Goal: Check status: Check status

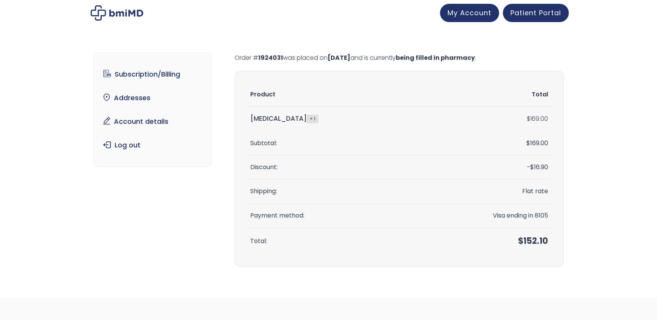
click at [296, 142] on th "Subtotal:" at bounding box center [330, 143] width 167 height 24
click at [419, 79] on section "Product Total Sermorelin × 1 $ 169.00 Subtotal: $ 169.00 Discount: - $ 16.90 Sh…" at bounding box center [399, 169] width 329 height 196
click at [472, 57] on mark "being filled in pharmacy" at bounding box center [435, 57] width 79 height 9
click at [145, 70] on link "Subscription/Billing" at bounding box center [152, 74] width 106 height 16
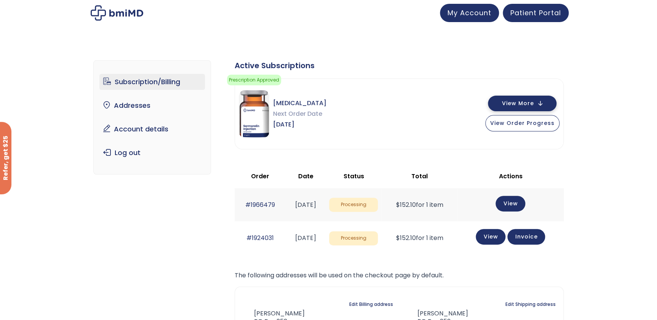
click at [506, 103] on span "View More" at bounding box center [518, 103] width 32 height 5
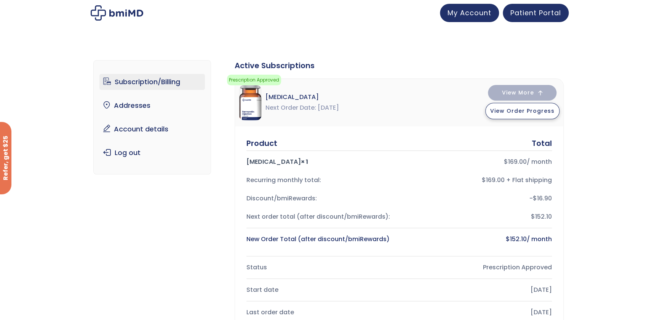
click at [508, 111] on span "View Order Progress" at bounding box center [522, 111] width 64 height 8
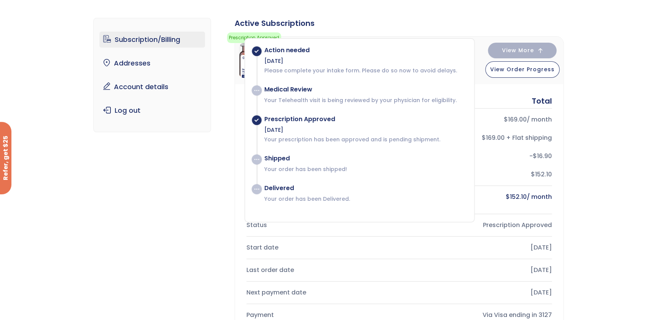
scroll to position [104, 0]
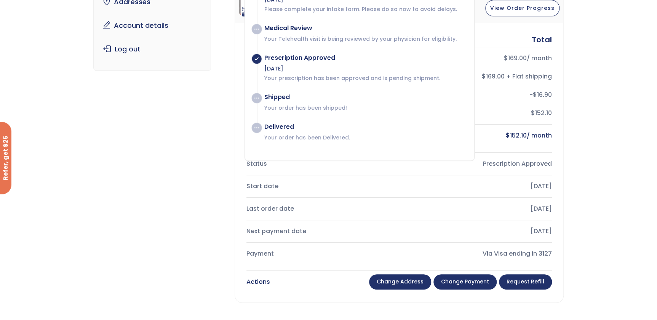
click at [152, 221] on div "Subscription/Billing bmiRewards Addresses Account details Submit a Review Log o…" at bounding box center [328, 252] width 471 height 622
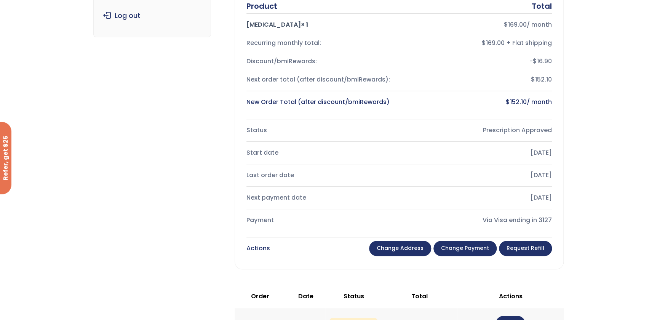
scroll to position [208, 0]
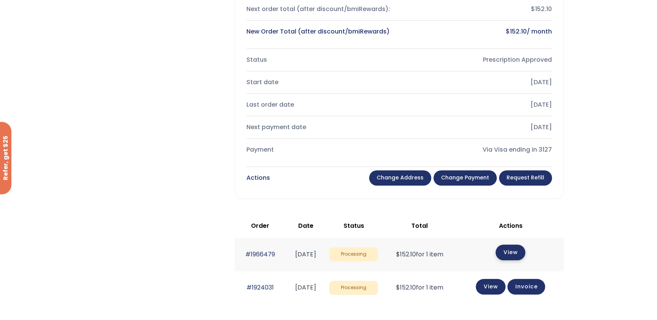
click at [511, 248] on link "View" at bounding box center [511, 253] width 30 height 16
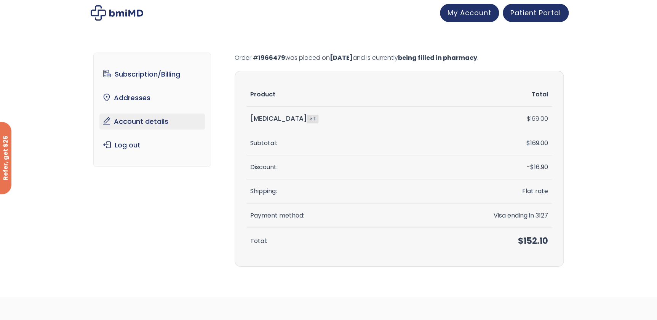
click at [165, 120] on link "Account details" at bounding box center [152, 122] width 106 height 16
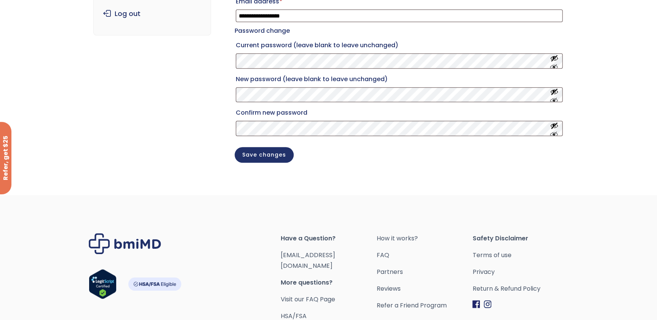
scroll to position [161, 0]
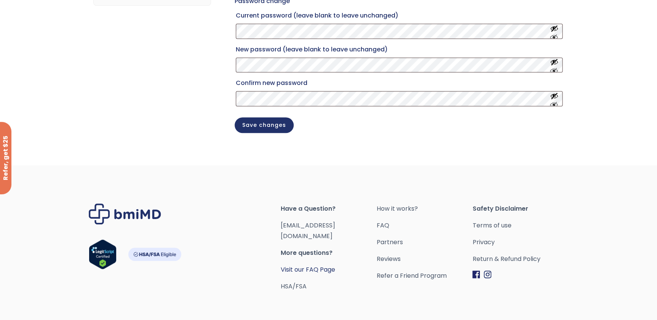
click at [297, 267] on link "Visit our FAQ Page" at bounding box center [308, 269] width 54 height 9
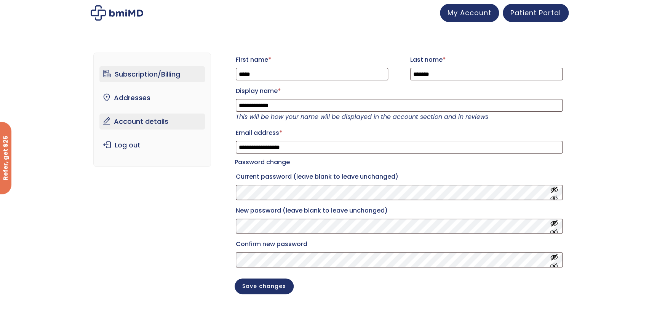
click at [146, 70] on link "Subscription/Billing" at bounding box center [152, 74] width 106 height 16
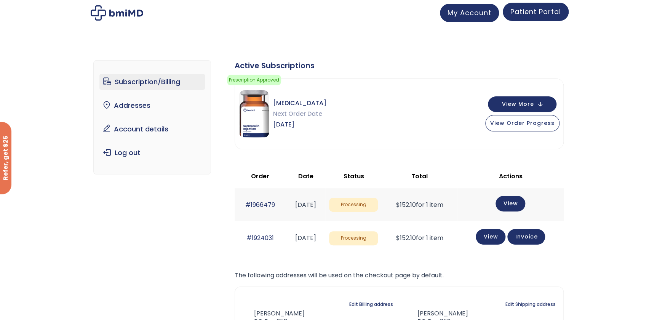
click at [518, 19] on link "Patient Portal" at bounding box center [536, 12] width 66 height 18
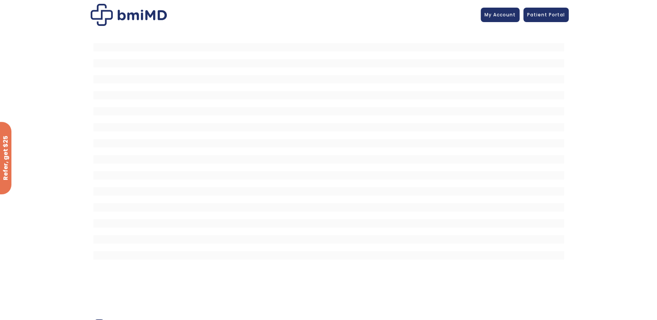
click at [581, 156] on div at bounding box center [328, 155] width 657 height 251
click at [500, 19] on link "My Account" at bounding box center [500, 13] width 39 height 14
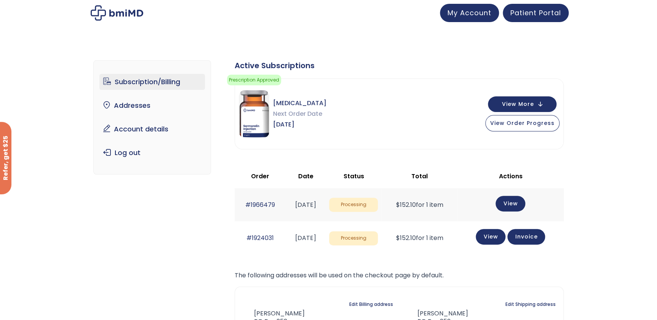
scroll to position [69, 0]
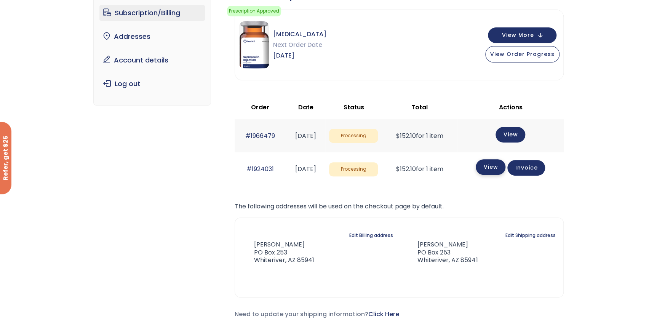
click at [495, 167] on link "View" at bounding box center [491, 167] width 30 height 16
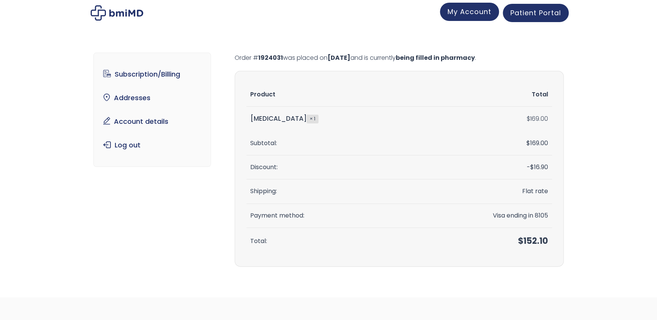
click at [470, 13] on span "My Account" at bounding box center [470, 12] width 44 height 10
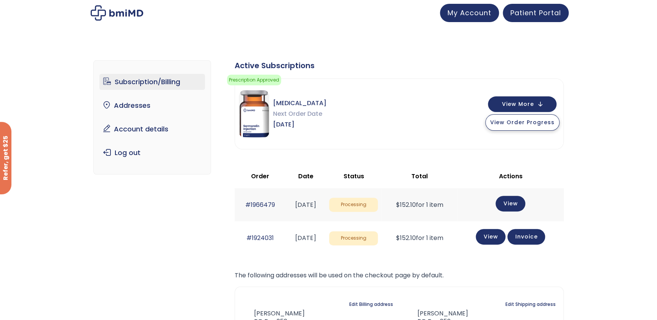
click at [522, 122] on span "View Order Progress" at bounding box center [522, 123] width 64 height 8
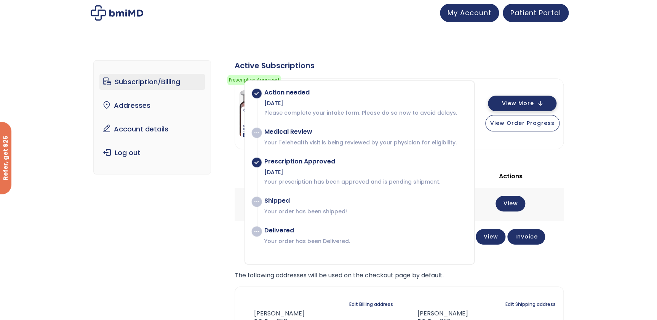
click at [526, 106] on span "View More" at bounding box center [518, 103] width 32 height 5
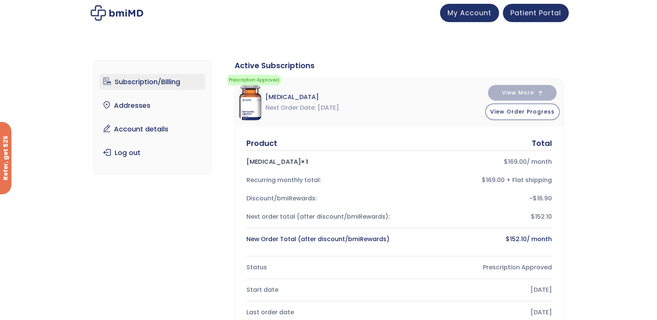
click at [149, 84] on link "Subscription/Billing" at bounding box center [152, 82] width 106 height 16
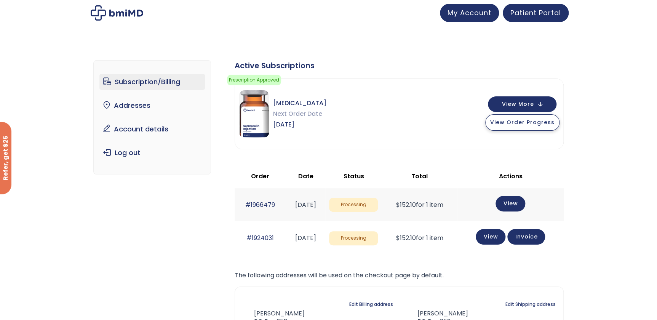
click at [535, 123] on span "View Order Progress" at bounding box center [522, 123] width 64 height 8
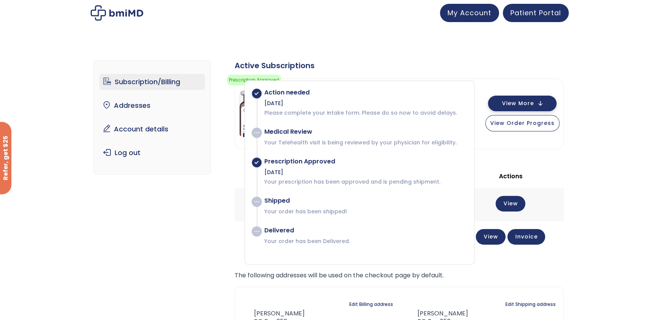
click at [512, 101] on span "View More" at bounding box center [518, 103] width 32 height 5
